Goal: Check status: Check status

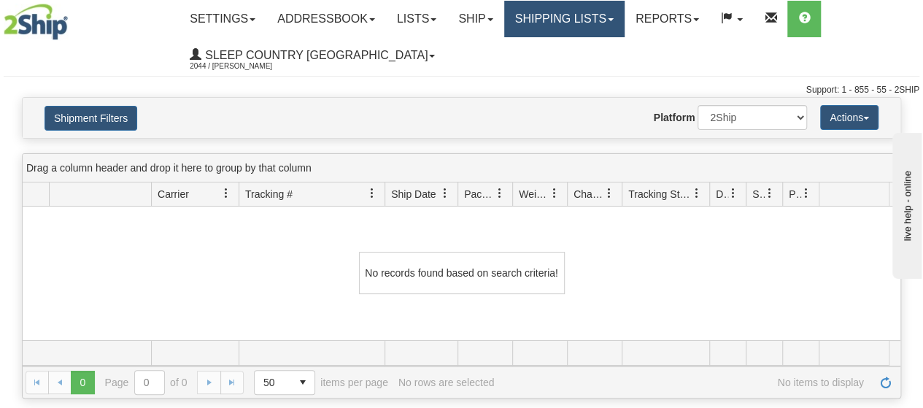
click at [623, 17] on link "Shipping lists" at bounding box center [564, 19] width 120 height 36
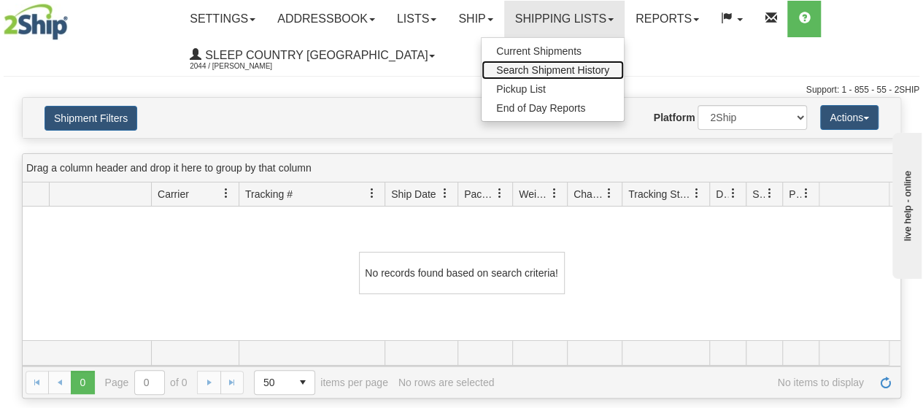
click at [560, 65] on span "Search Shipment History" at bounding box center [552, 70] width 113 height 12
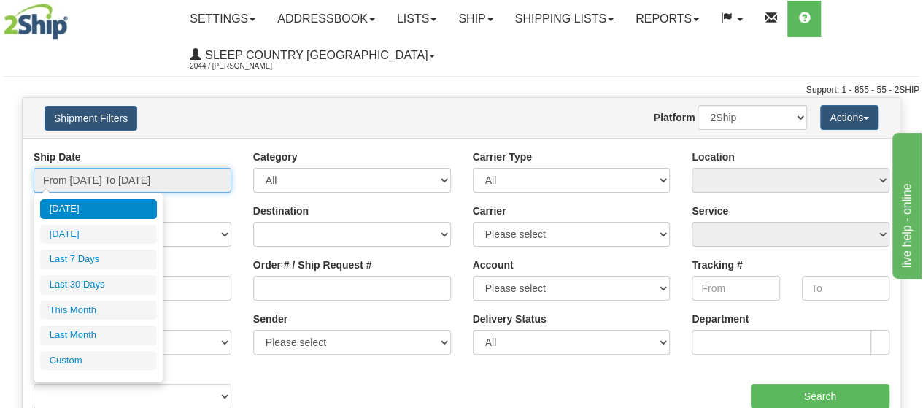
click at [204, 179] on input "From [DATE] To [DATE]" at bounding box center [133, 180] width 198 height 25
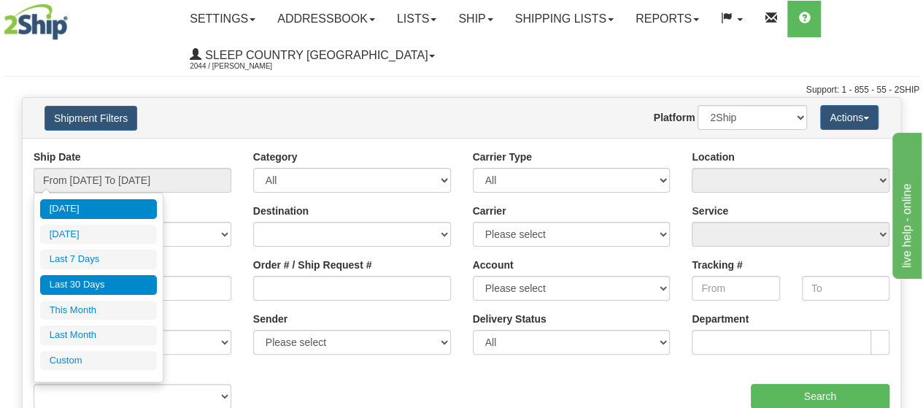
click at [109, 280] on li "Last 30 Days" at bounding box center [98, 285] width 117 height 20
type input "From [DATE] To [DATE]"
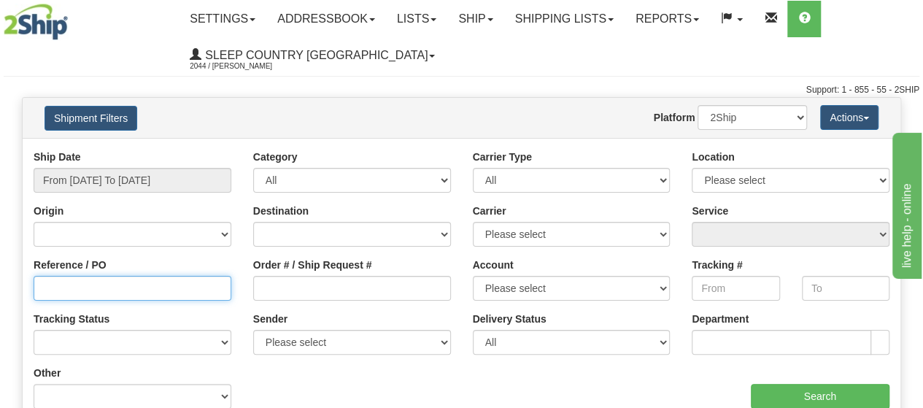
drag, startPoint x: 37, startPoint y: 292, endPoint x: 44, endPoint y: 285, distance: 9.8
click at [41, 287] on input "Reference / PO" at bounding box center [133, 288] width 198 height 25
paste input "1059836"
type input "1059836"
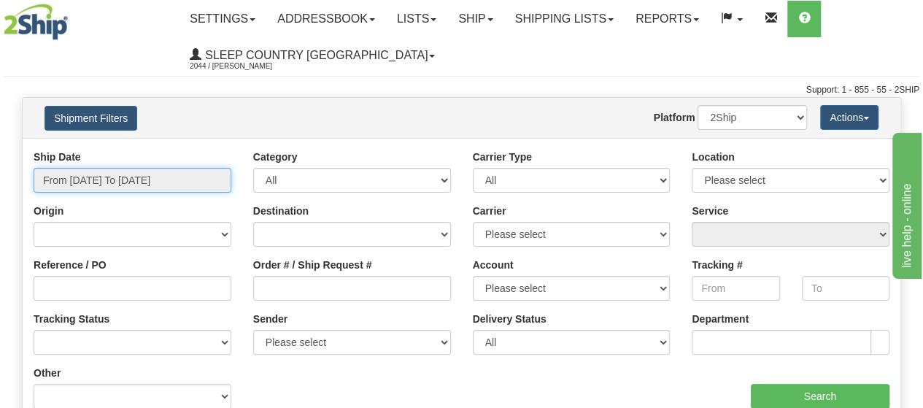
click at [204, 176] on input "From [DATE] To [DATE]" at bounding box center [133, 180] width 198 height 25
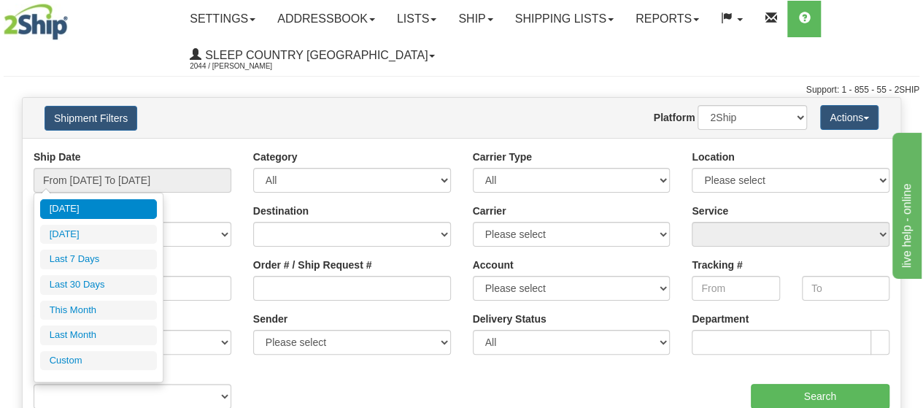
click at [100, 282] on li "Last 30 Days" at bounding box center [98, 285] width 117 height 20
type input "From [DATE] To [DATE]"
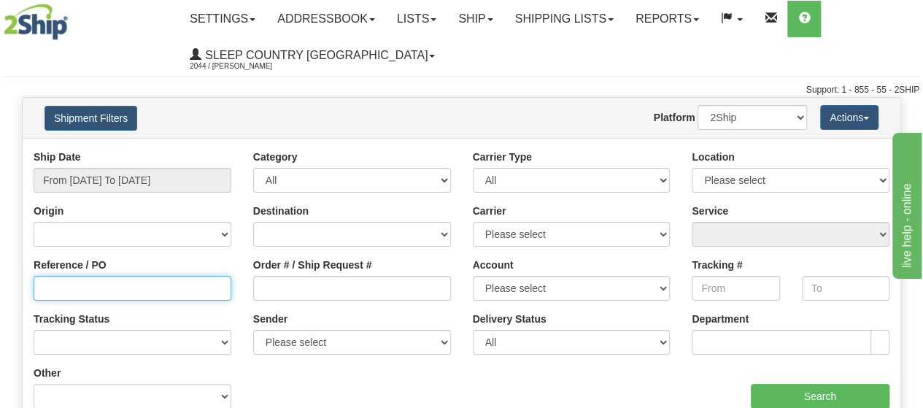
click at [68, 287] on input "Reference / PO" at bounding box center [133, 288] width 198 height 25
paste input "1059836"
type input "1059836"
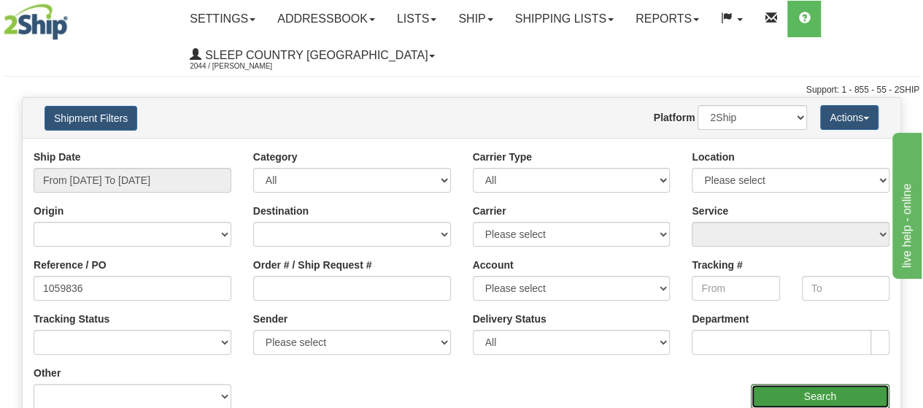
click at [814, 396] on input "Search" at bounding box center [820, 396] width 139 height 25
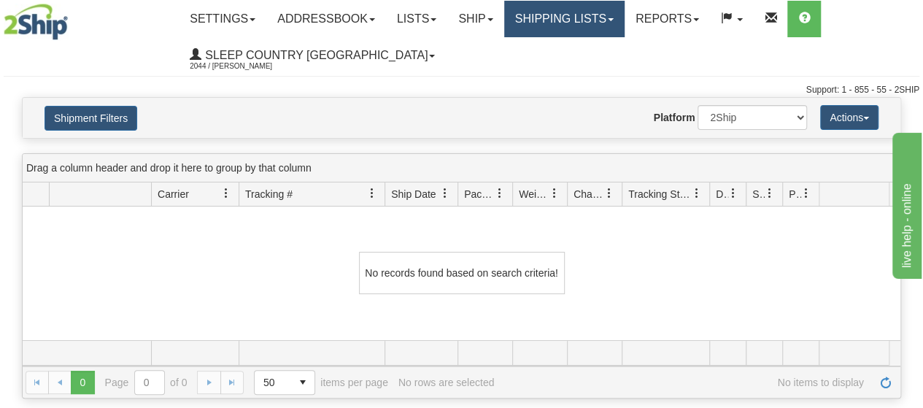
click at [614, 19] on span at bounding box center [611, 19] width 6 height 3
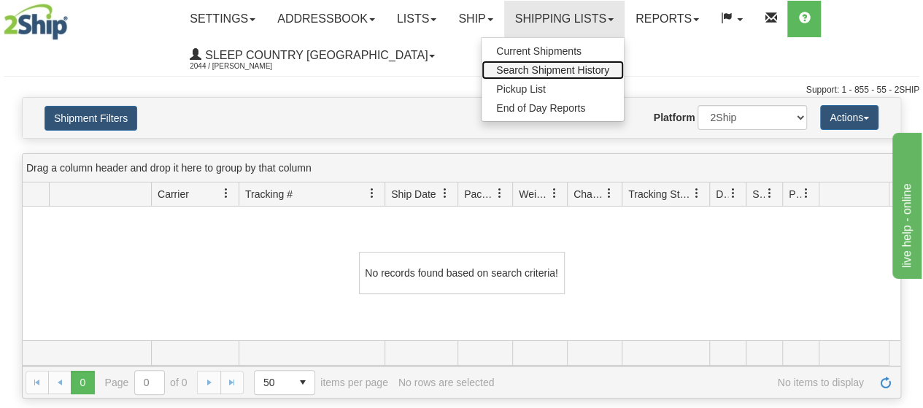
click at [574, 69] on span "Search Shipment History" at bounding box center [552, 70] width 113 height 12
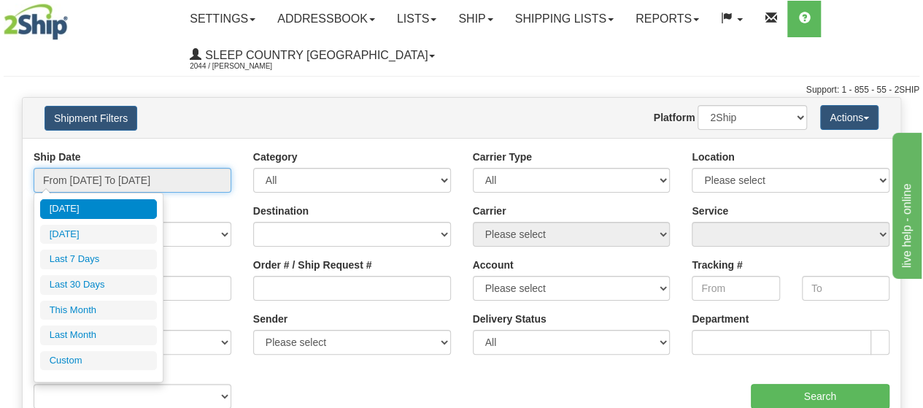
click at [212, 182] on input "From [DATE] To [DATE]" at bounding box center [133, 180] width 198 height 25
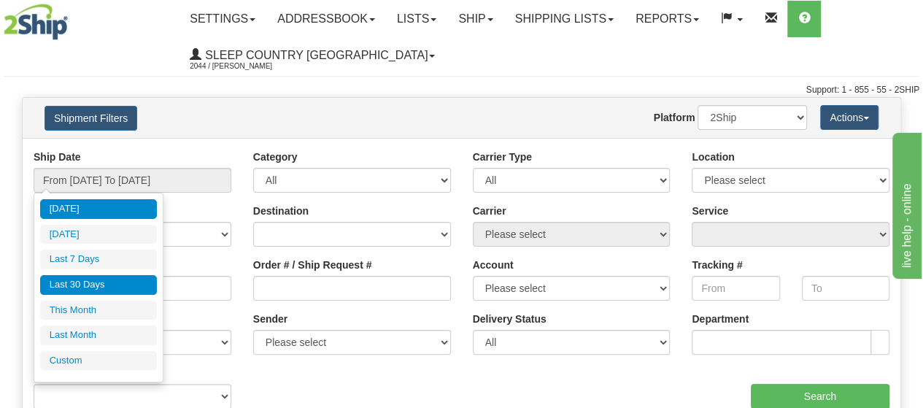
click at [93, 285] on li "Last 30 Days" at bounding box center [98, 285] width 117 height 20
type input "From [DATE] To [DATE]"
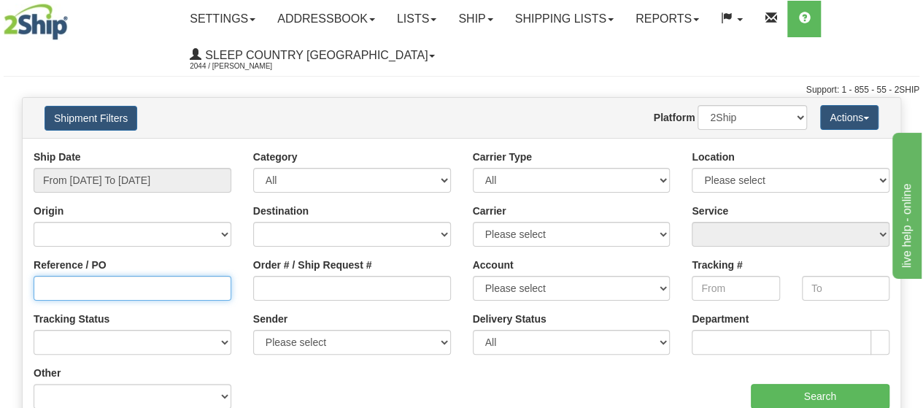
click at [55, 289] on input "Reference / PO" at bounding box center [133, 288] width 198 height 25
paste input "1059238"
type input "1059238"
